Goal: Navigation & Orientation: Find specific page/section

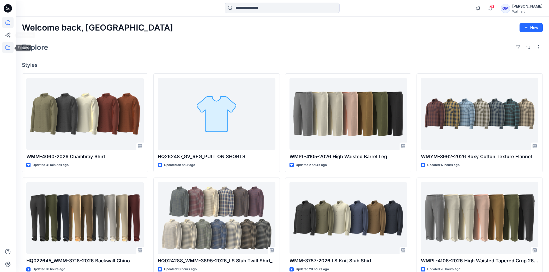
click at [7, 44] on icon at bounding box center [7, 47] width 11 height 11
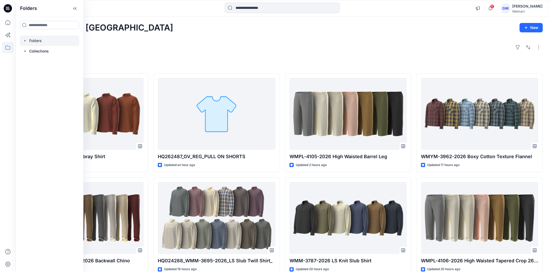
click at [26, 42] on icon "button" at bounding box center [25, 41] width 4 height 4
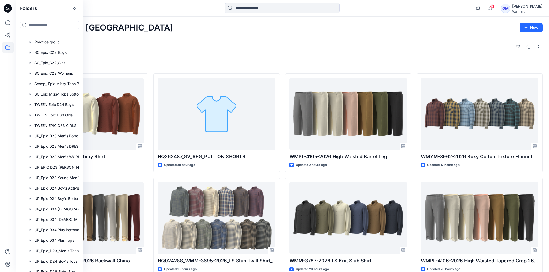
scroll to position [296, 0]
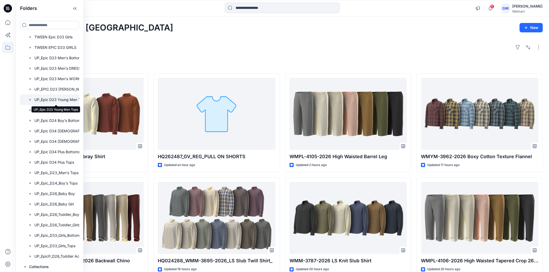
click at [58, 99] on div at bounding box center [56, 99] width 73 height 10
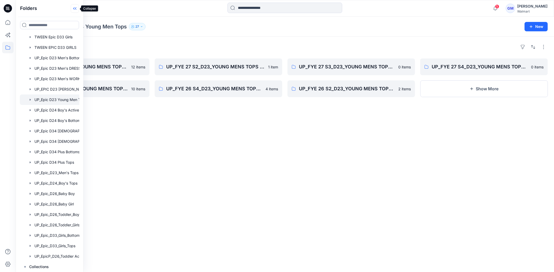
click at [76, 11] on icon at bounding box center [75, 8] width 8 height 9
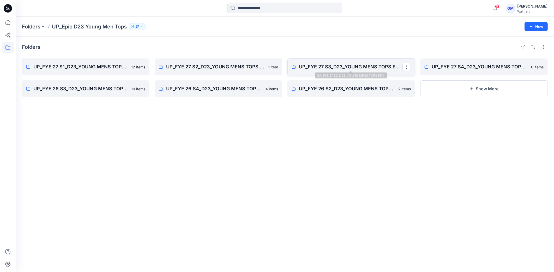
click at [336, 67] on p "UP_FYE 27 S3_D23_YOUNG MENS TOPS EPIC" at bounding box center [350, 66] width 103 height 7
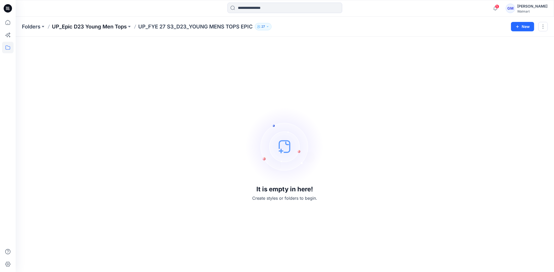
click at [108, 28] on p "UP_Epic D23 Young Men Tops" at bounding box center [89, 26] width 75 height 7
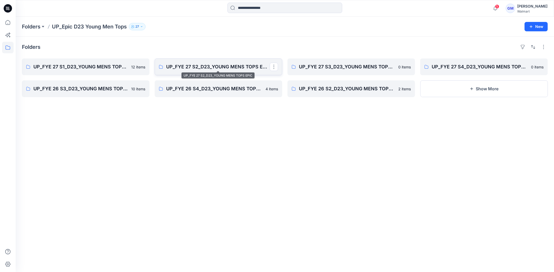
click at [203, 69] on p "UP_FYE 27 S2_D23_YOUNG MENS TOPS EPIC" at bounding box center [217, 66] width 103 height 7
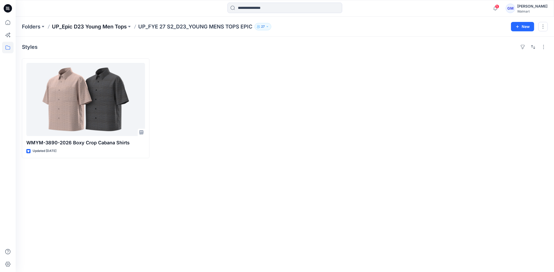
click at [110, 26] on p "UP_Epic D23 Young Men Tops" at bounding box center [89, 26] width 75 height 7
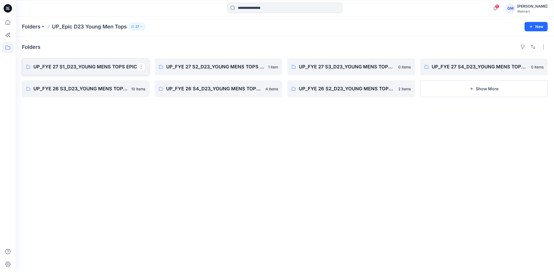
click at [78, 64] on p "UP_FYE 27 S1_D23_YOUNG MENS TOPS EPIC" at bounding box center [84, 66] width 103 height 7
